Goal: Task Accomplishment & Management: Complete application form

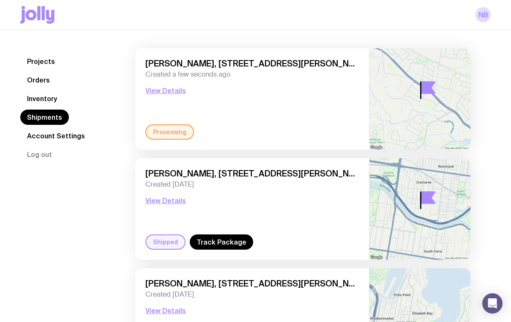
scroll to position [64, 0]
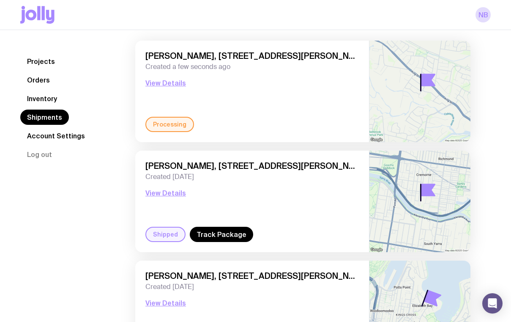
click at [41, 117] on link "Shipments" at bounding box center [44, 117] width 49 height 15
click at [41, 77] on link "Orders" at bounding box center [38, 79] width 36 height 15
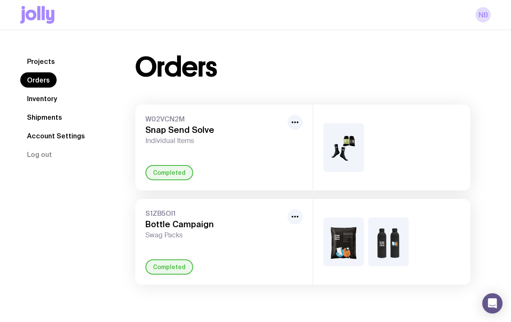
click at [47, 94] on link "Inventory" at bounding box center [42, 98] width 44 height 15
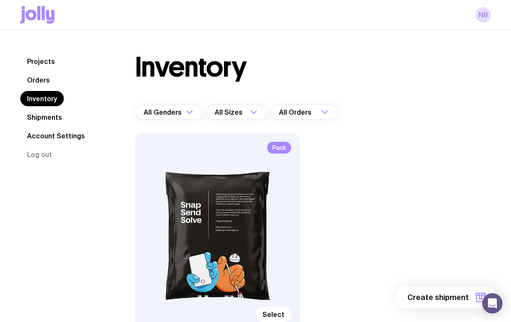
click at [444, 291] on button "Create shipment" at bounding box center [447, 297] width 102 height 22
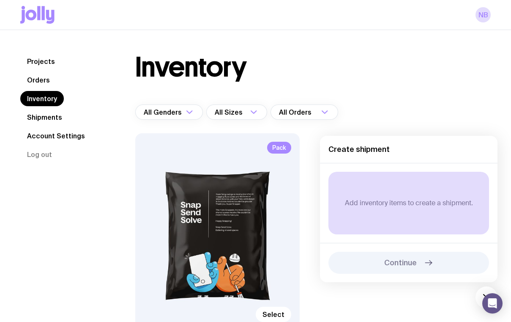
click at [268, 212] on div "Pack Select" at bounding box center [217, 231] width 164 height 197
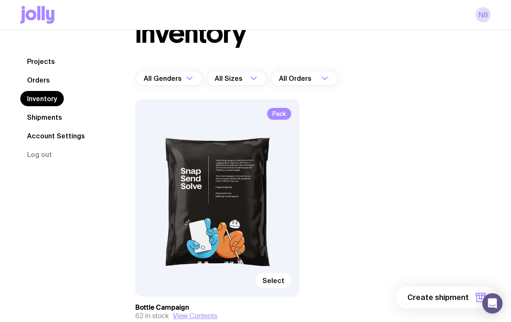
scroll to position [90, 0]
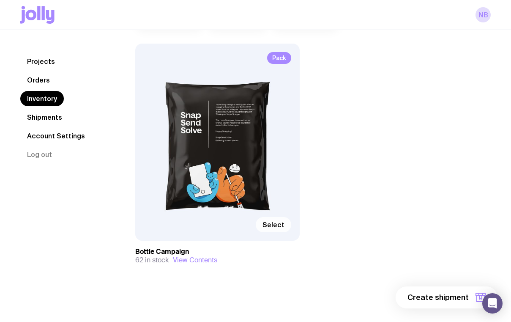
click at [272, 226] on span "Select" at bounding box center [274, 224] width 22 height 8
click at [0, 0] on input "Select" at bounding box center [0, 0] width 0 height 0
click at [457, 296] on span "1 item" at bounding box center [458, 297] width 21 height 10
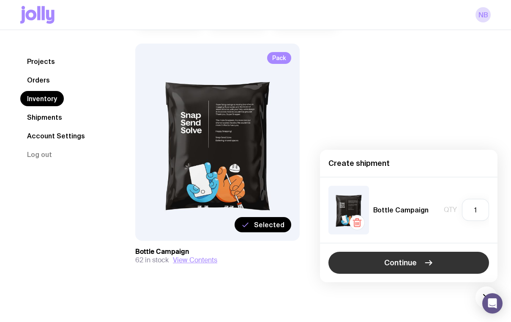
click at [386, 260] on span "Continue" at bounding box center [400, 262] width 33 height 10
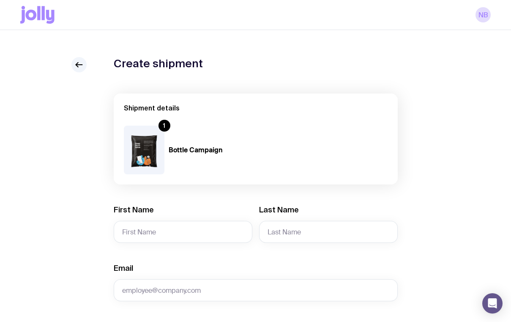
scroll to position [49, 0]
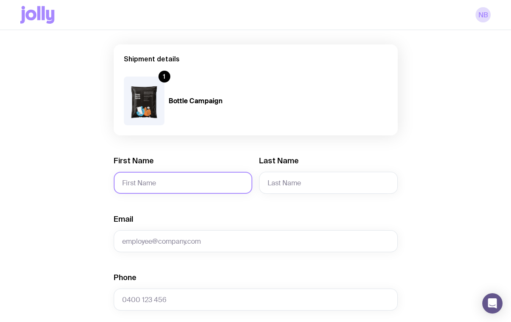
click at [173, 179] on input "First Name" at bounding box center [183, 183] width 139 height 22
paste input "[PERSON_NAME] SGEAS"
drag, startPoint x: 207, startPoint y: 182, endPoint x: 145, endPoint y: 182, distance: 62.2
click at [145, 182] on input "[PERSON_NAME] SGEAS" at bounding box center [183, 183] width 139 height 22
type input "[PERSON_NAME]"
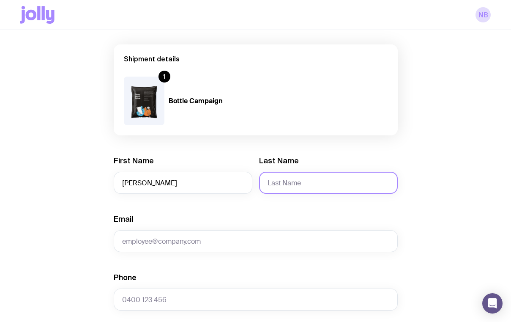
click at [285, 185] on input "Last Name" at bounding box center [328, 183] width 139 height 22
paste input "Hocking SGEAS"
type input "Hocking SGEAS"
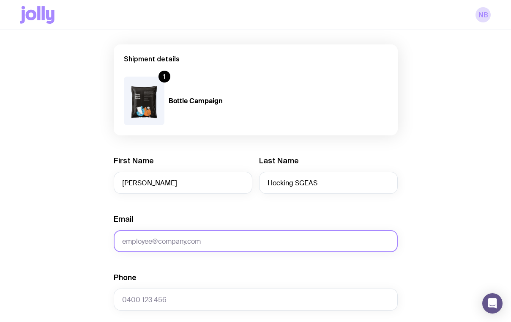
click at [139, 238] on input "Email" at bounding box center [256, 241] width 284 height 22
paste input "[PERSON_NAME][EMAIL_ADDRESS][PERSON_NAME][DOMAIN_NAME]"
type input "[PERSON_NAME][EMAIL_ADDRESS][PERSON_NAME][DOMAIN_NAME]"
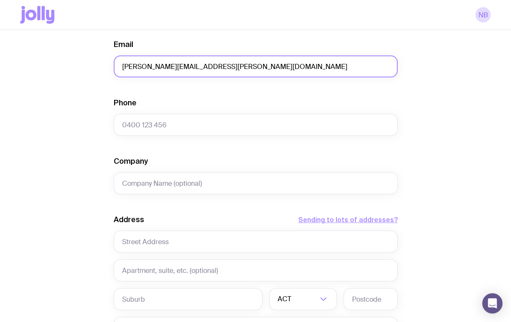
scroll to position [238, 0]
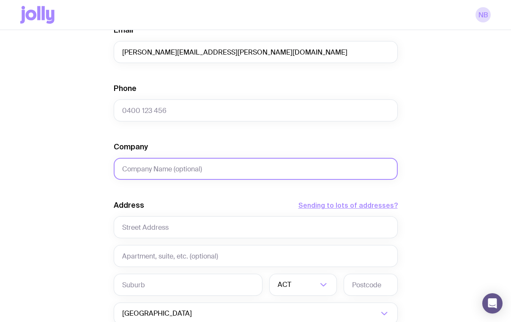
click at [157, 169] on input "Company" at bounding box center [256, 169] width 284 height 22
paste input "[GEOGRAPHIC_DATA]"
type input "[GEOGRAPHIC_DATA]"
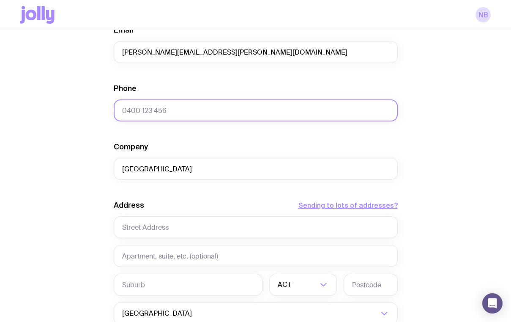
click at [150, 102] on input "Phone" at bounding box center [256, 110] width 284 height 22
paste input "[PHONE_NUMBER]"
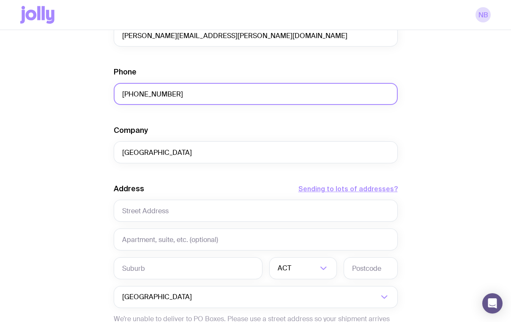
scroll to position [263, 0]
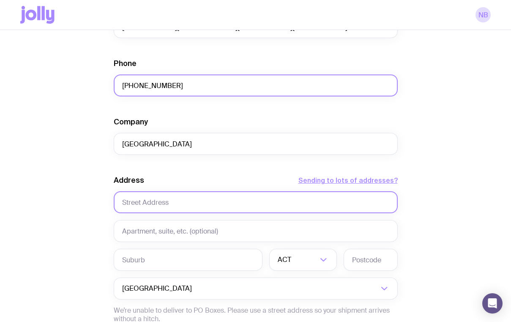
type input "[PHONE_NUMBER]"
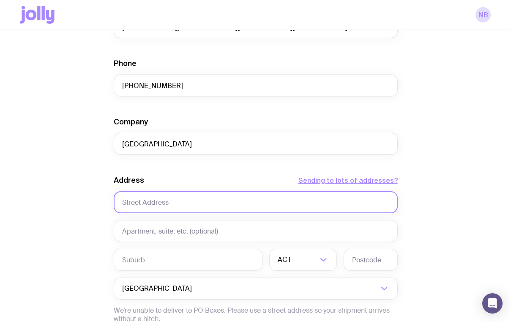
click at [145, 201] on input "text" at bounding box center [256, 202] width 284 height 22
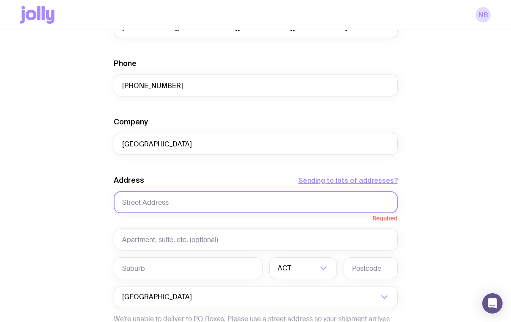
paste input "L1.[STREET_ADDRESS]"
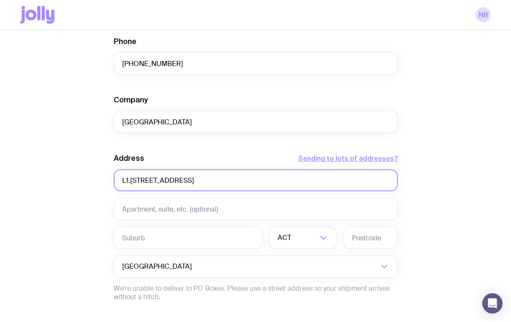
scroll to position [286, 0]
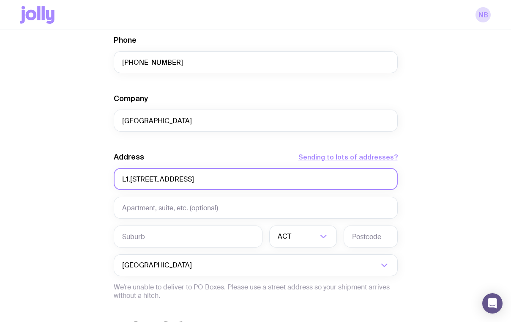
type input "L1.[STREET_ADDRESS]"
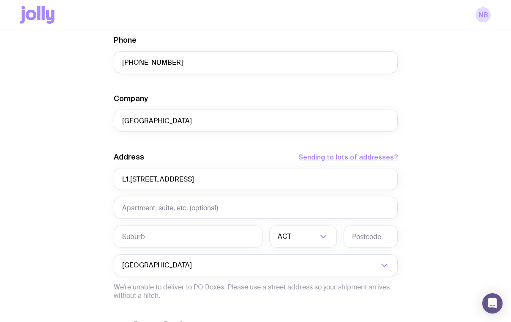
click at [157, 225] on div "Address Sending to lots of addresses? L1.05, [STREET_ADDRESS] Loading... Austra…" at bounding box center [256, 226] width 284 height 148
click at [289, 242] on div "ACT" at bounding box center [293, 236] width 49 height 22
click at [285, 295] on li "VIC" at bounding box center [303, 294] width 67 height 18
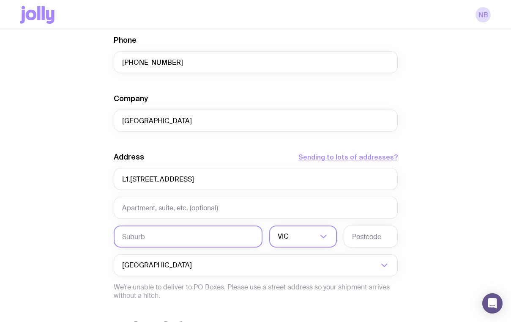
click at [170, 238] on input "text" at bounding box center [188, 236] width 149 height 22
paste input "Carlton 3053"
drag, startPoint x: 186, startPoint y: 236, endPoint x: 148, endPoint y: 236, distance: 37.6
click at [148, 236] on input "Carlton 3053" at bounding box center [188, 236] width 149 height 22
type input "Carlton"
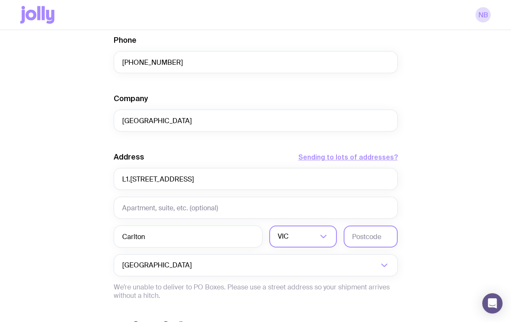
click at [359, 237] on input "text" at bounding box center [371, 236] width 54 height 22
paste input "3053"
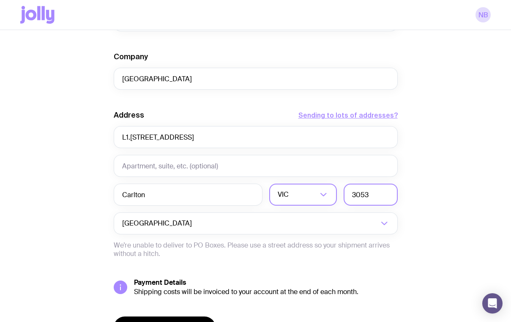
type input "3053"
click at [414, 233] on div "Create shipment Shipment details 1 Bottle Campaign First Name [PERSON_NAME] Las…" at bounding box center [255, 50] width 471 height 643
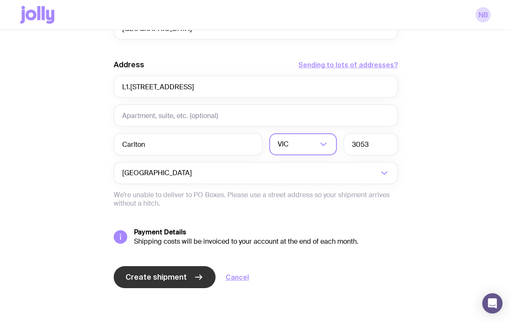
click at [137, 275] on span "Create shipment" at bounding box center [156, 277] width 61 height 10
